Goal: Obtain resource: Download file/media

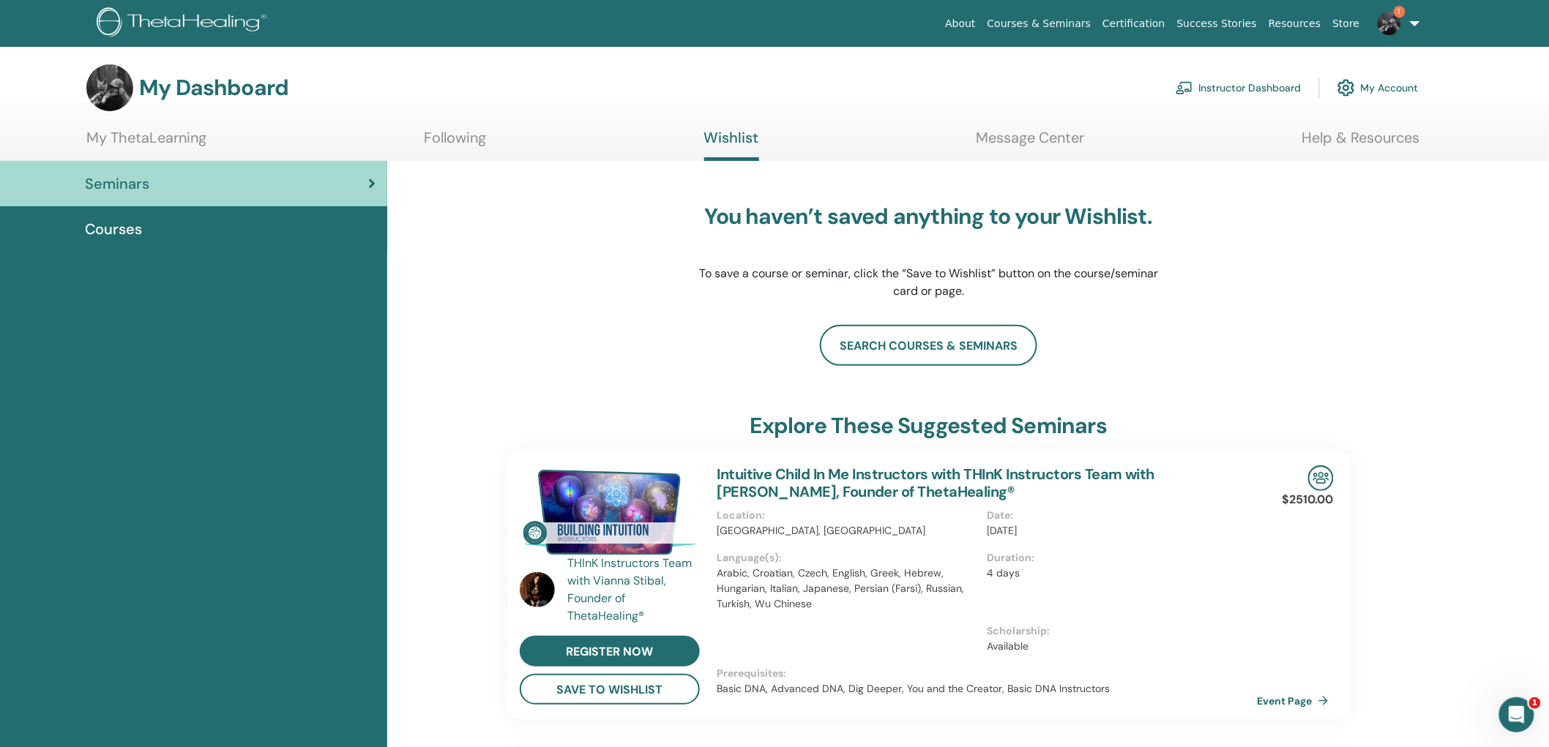
click at [132, 224] on span "Courses" at bounding box center [113, 229] width 57 height 22
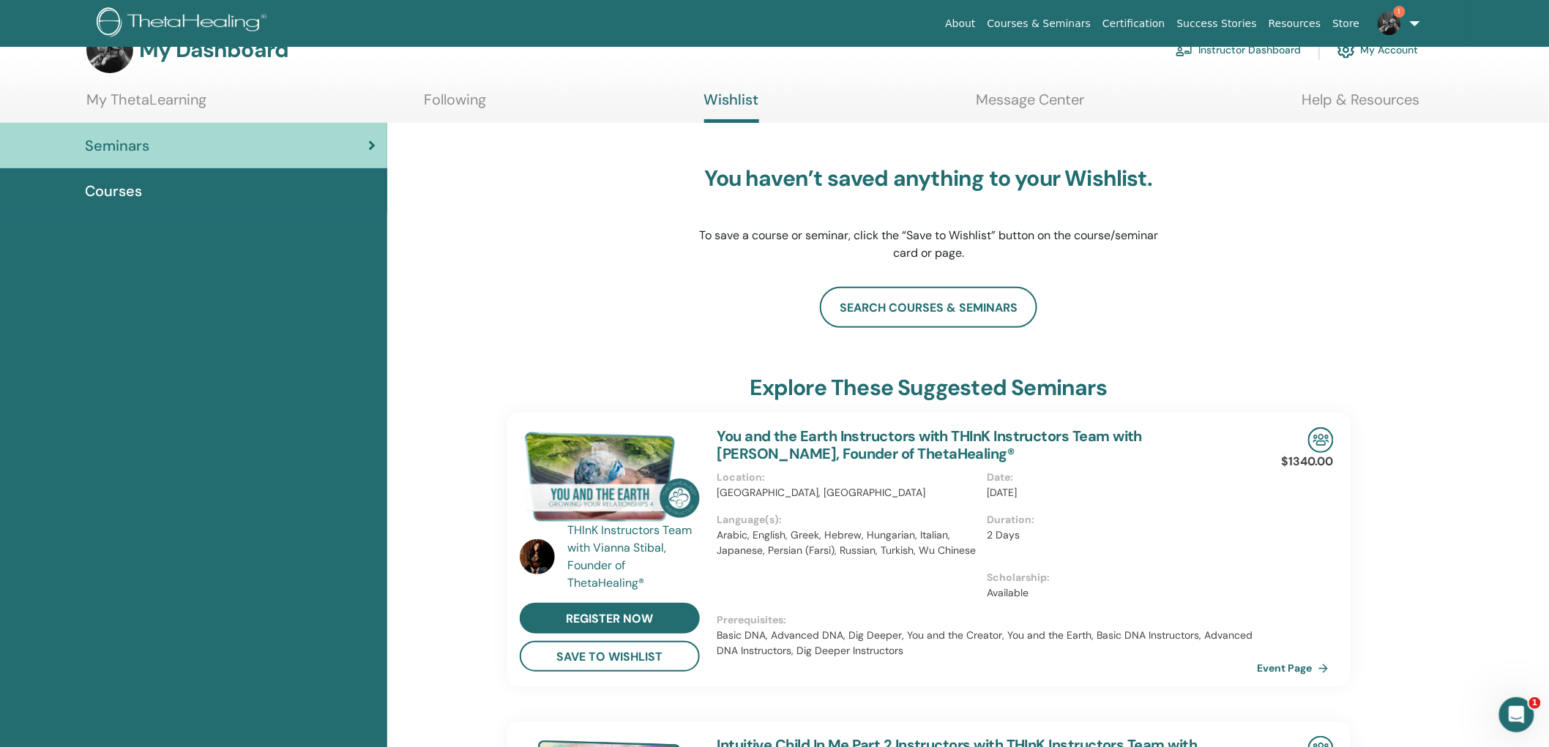
scroll to position [25, 0]
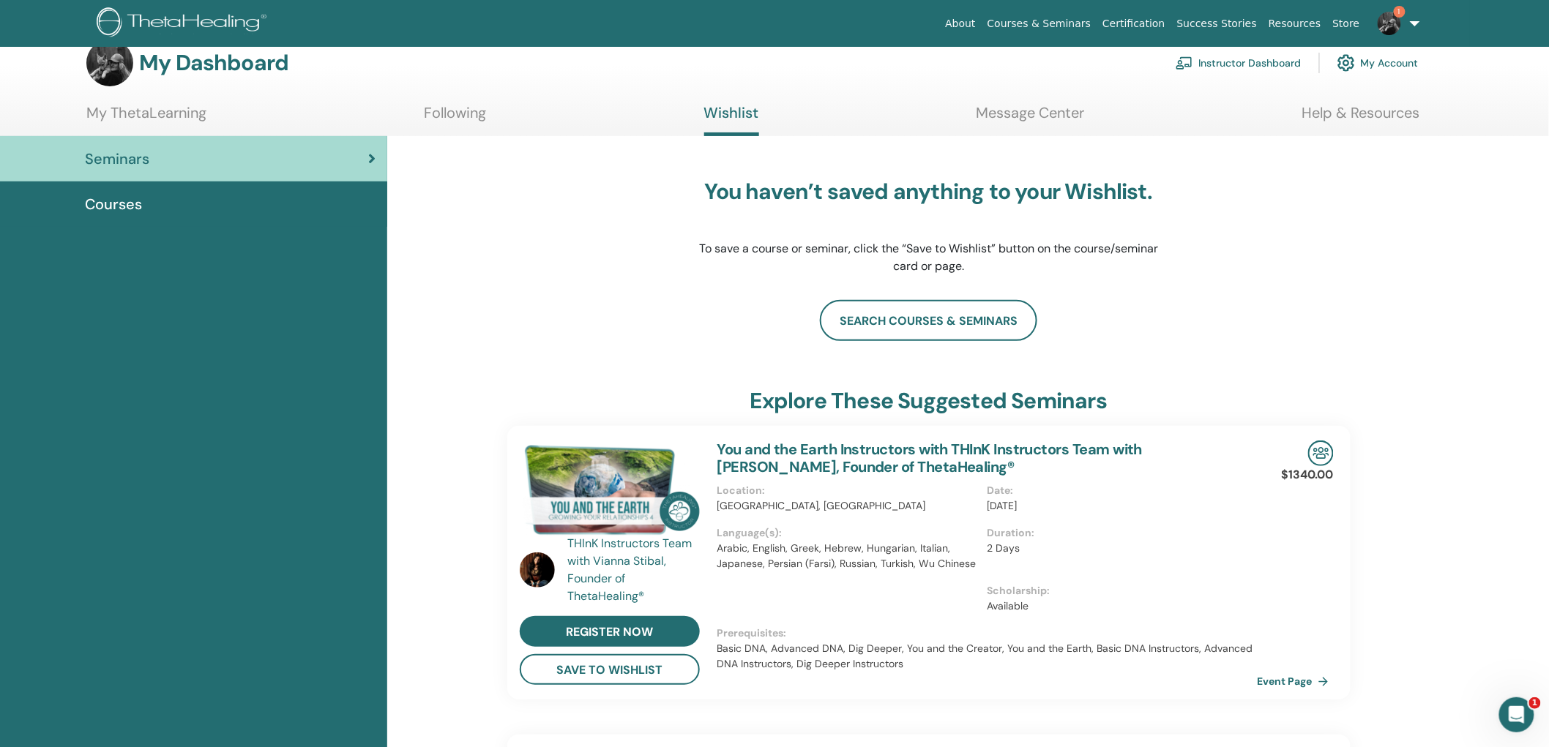
click at [166, 111] on link "My ThetaLearning" at bounding box center [146, 118] width 120 height 29
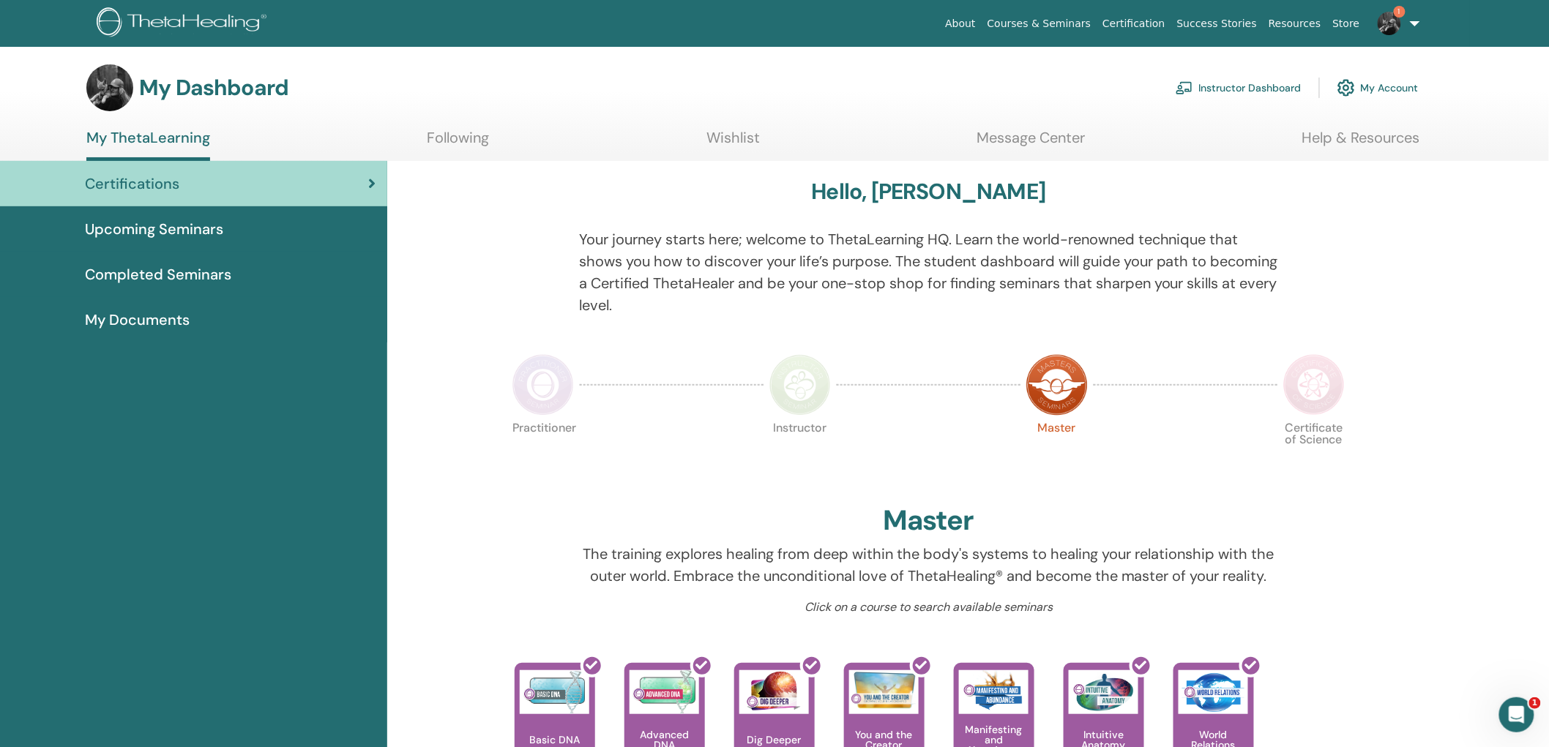
click at [167, 272] on span "Completed Seminars" at bounding box center [158, 275] width 146 height 22
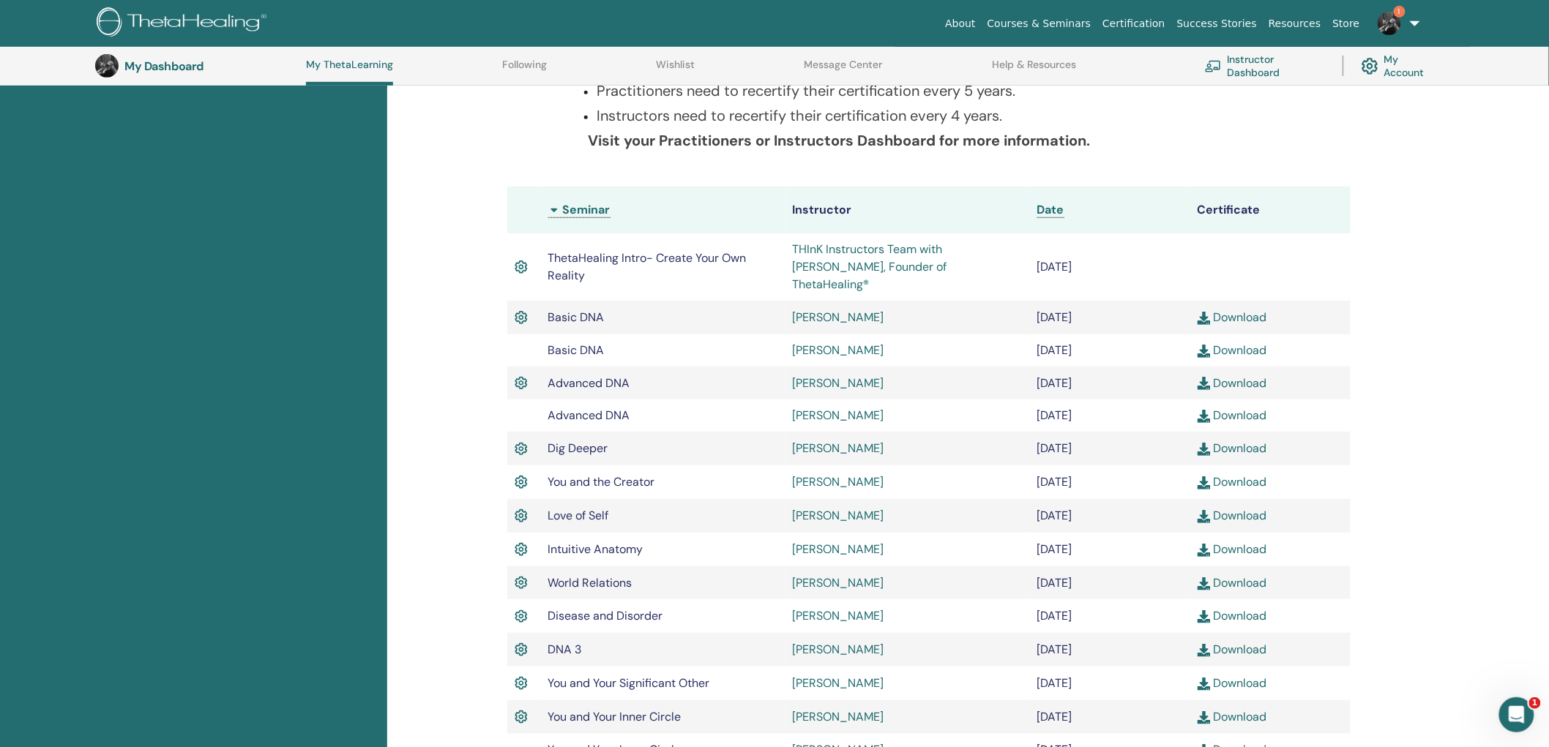
scroll to position [201, 0]
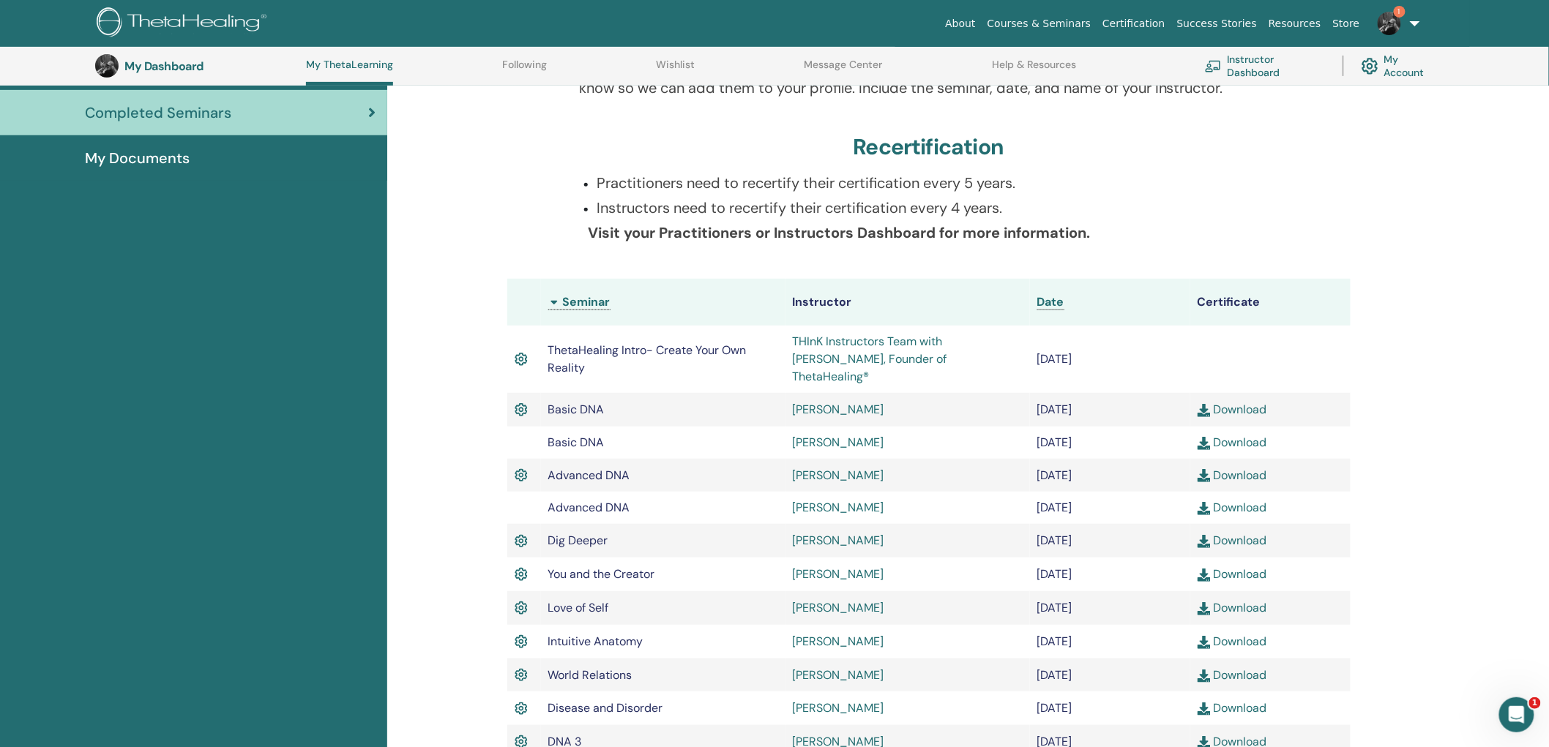
click at [130, 157] on span "My Documents" at bounding box center [137, 158] width 105 height 22
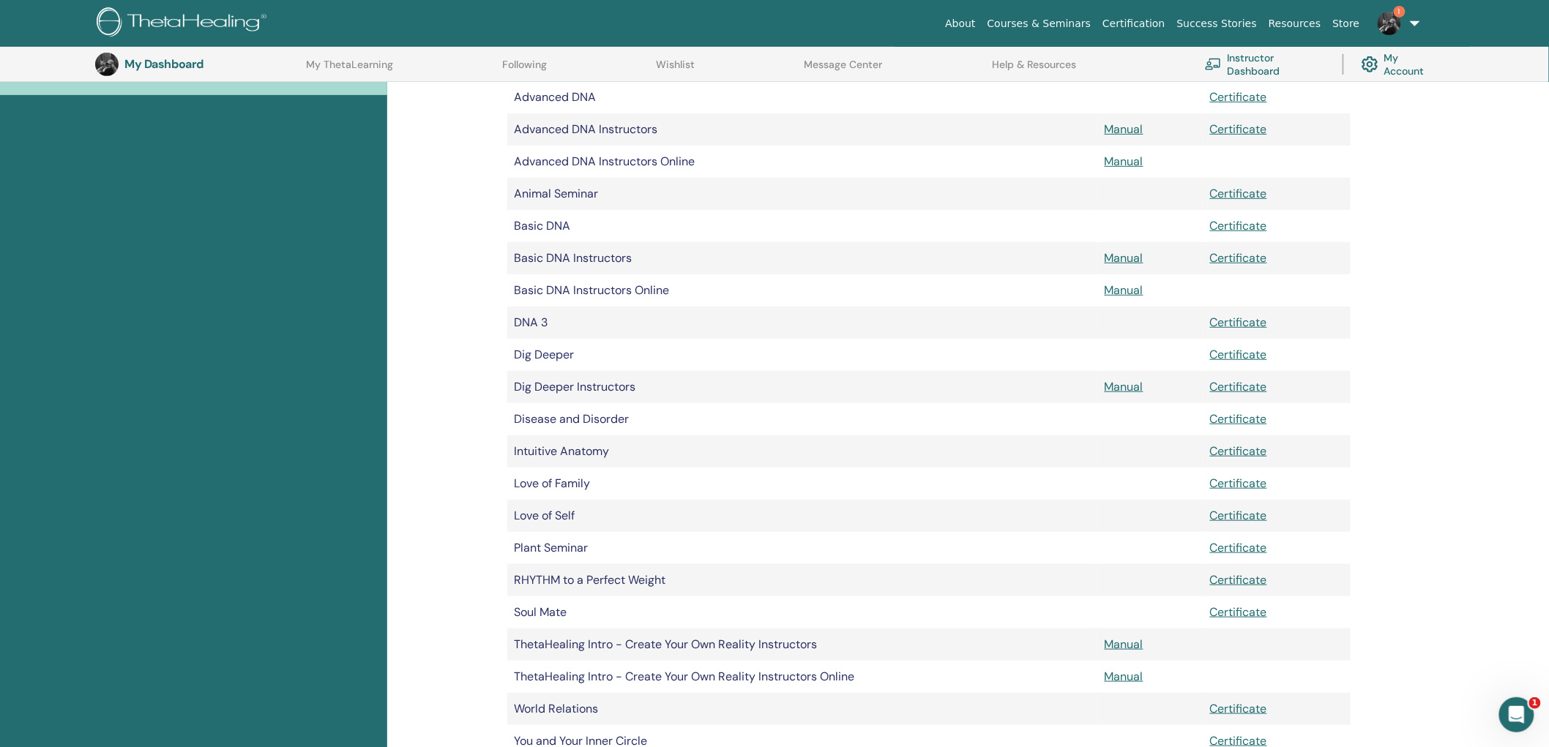
scroll to position [360, 0]
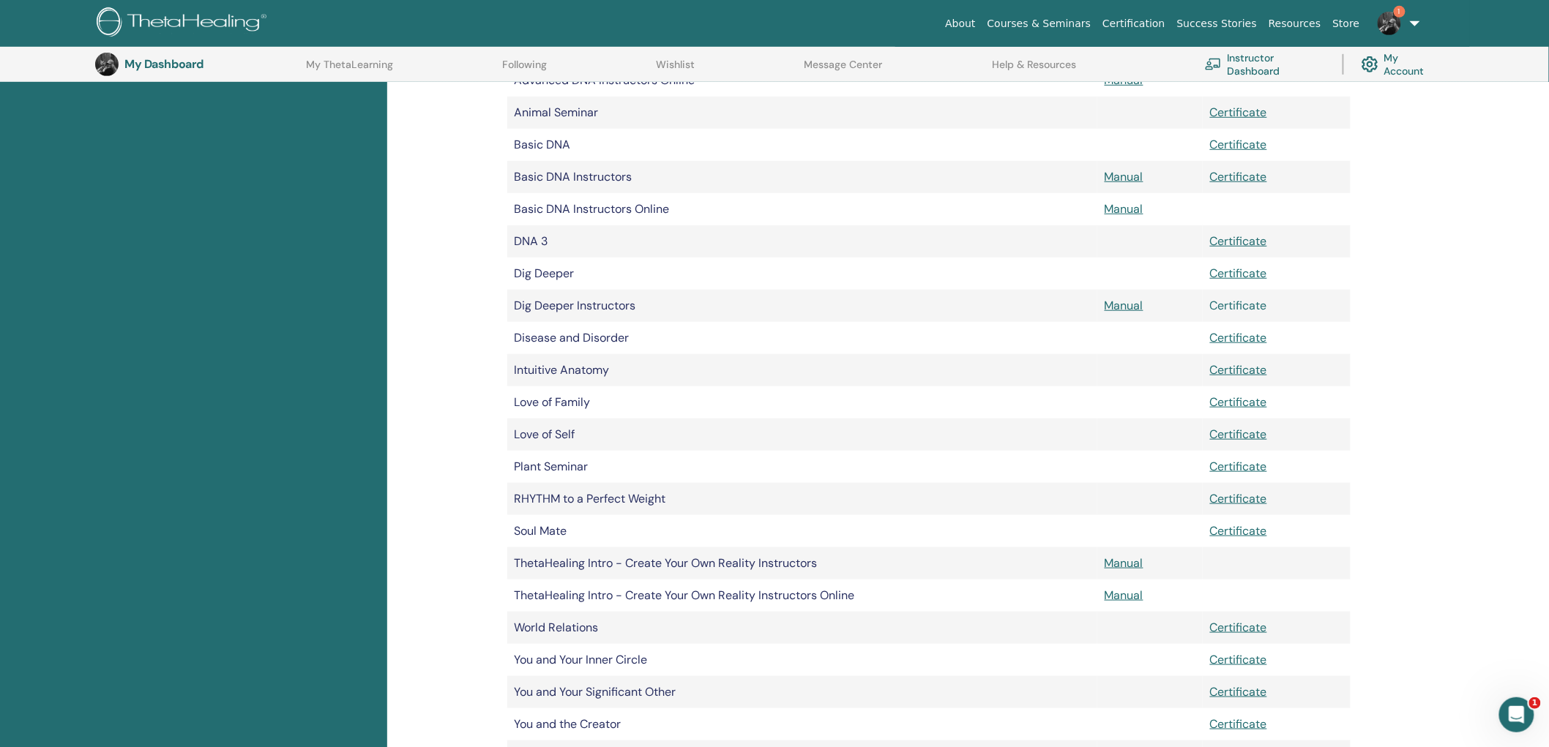
click at [1239, 302] on link "Certificate" at bounding box center [1238, 305] width 57 height 15
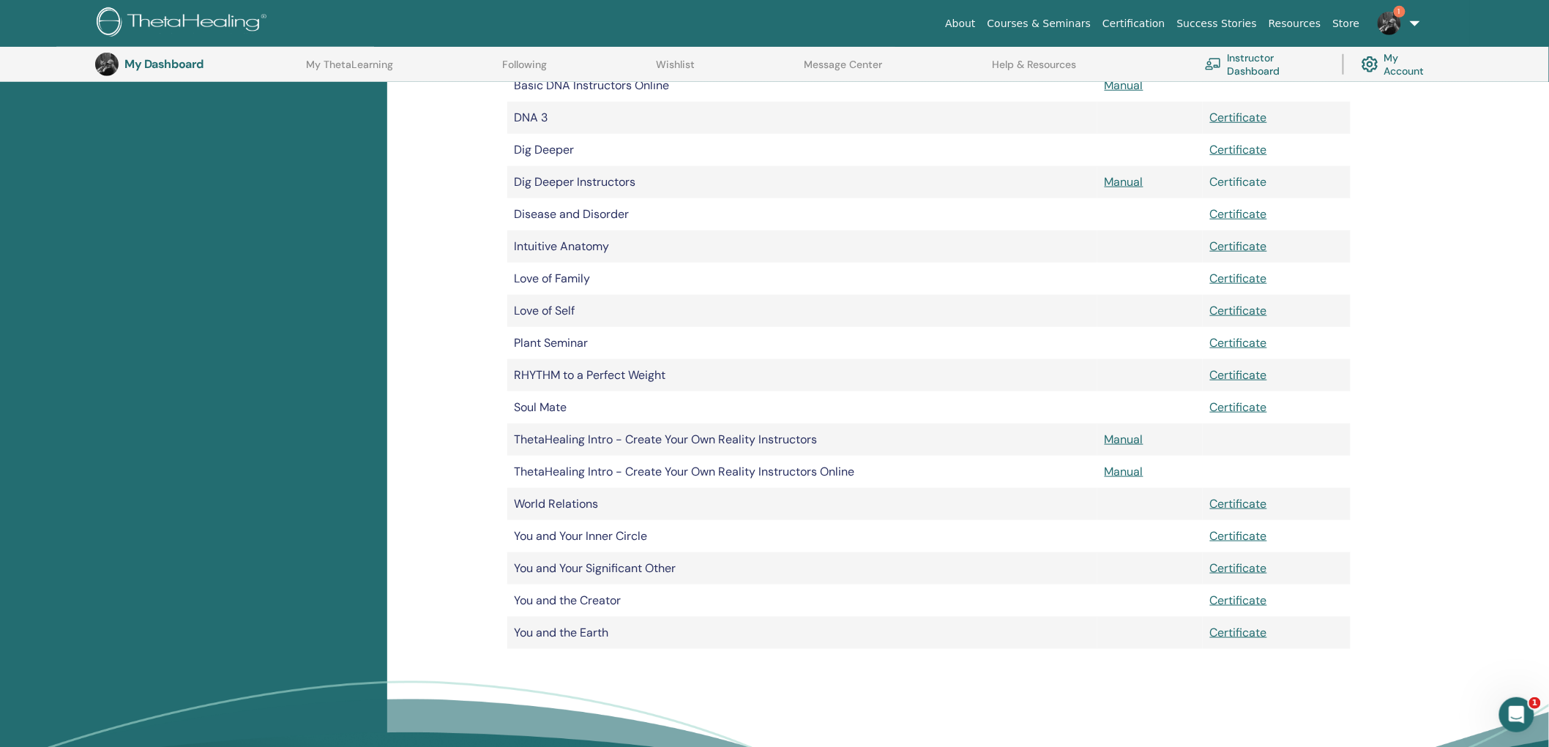
scroll to position [523, 0]
